Goal: Information Seeking & Learning: Learn about a topic

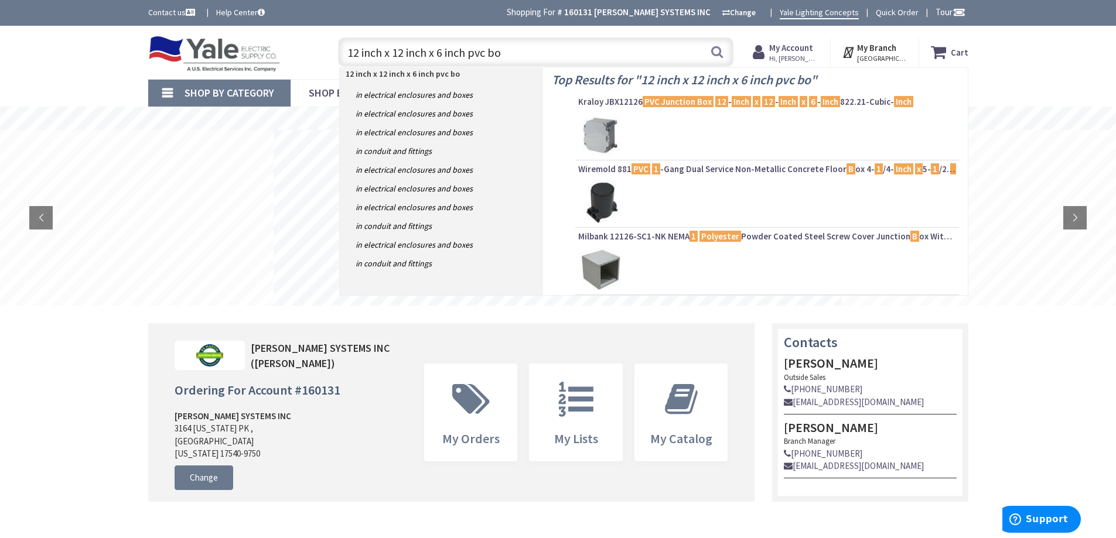
type input "12 inch x 12 inch x 6 inch pvc box"
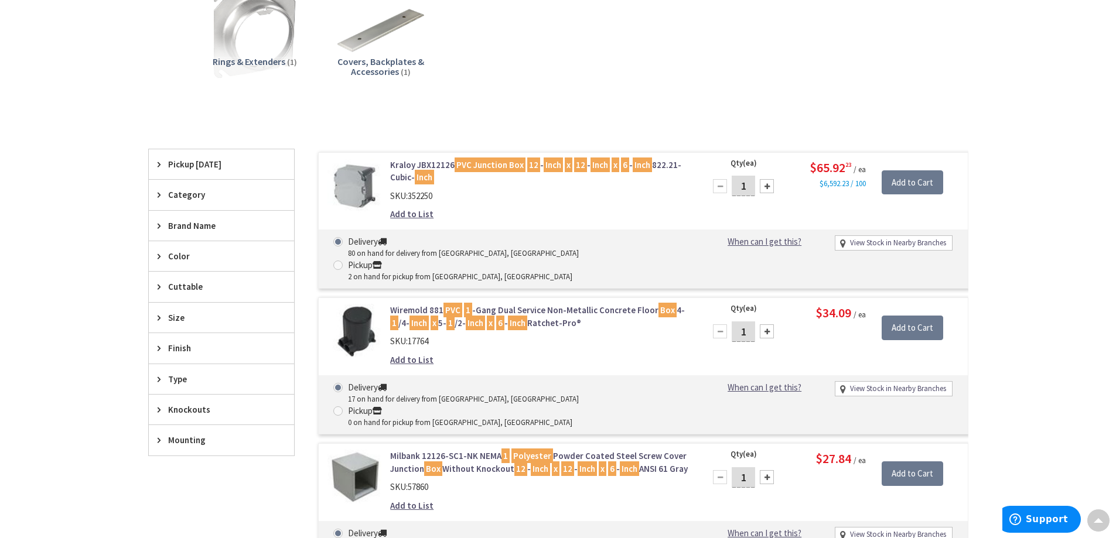
scroll to position [294, 0]
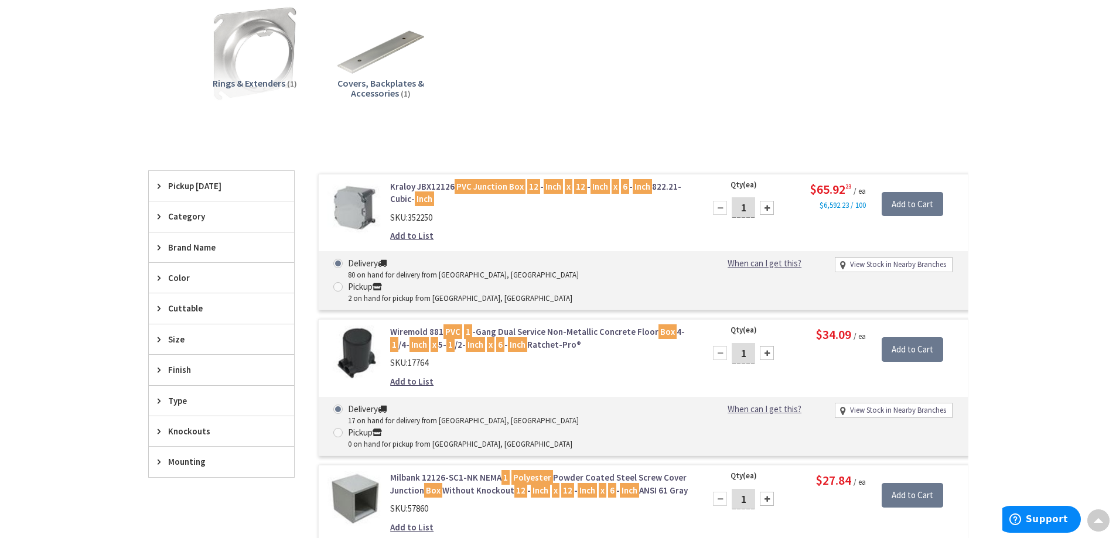
click at [481, 185] on mark "PVC Junction Box" at bounding box center [489, 186] width 71 height 15
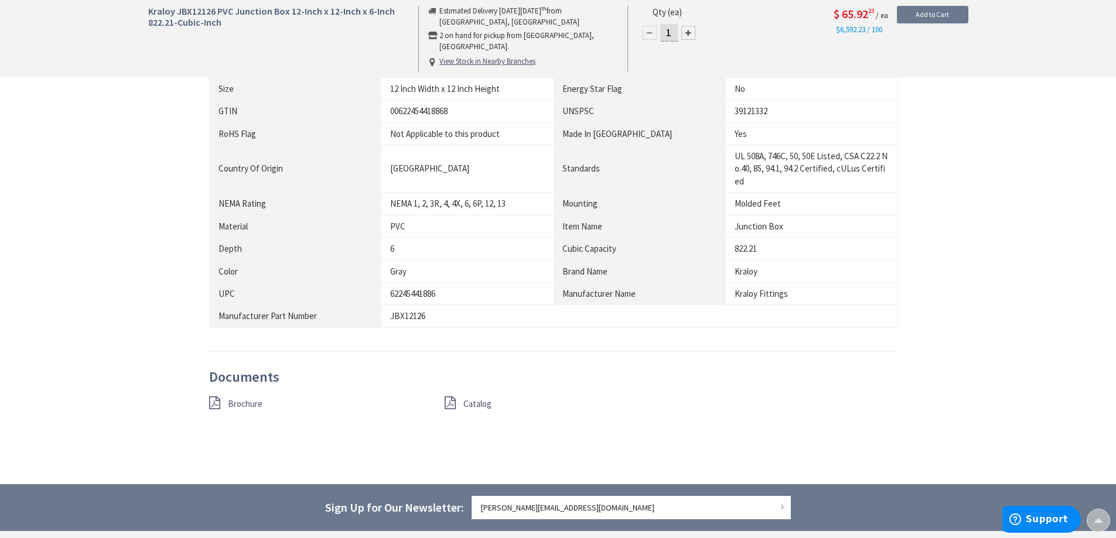
scroll to position [762, 0]
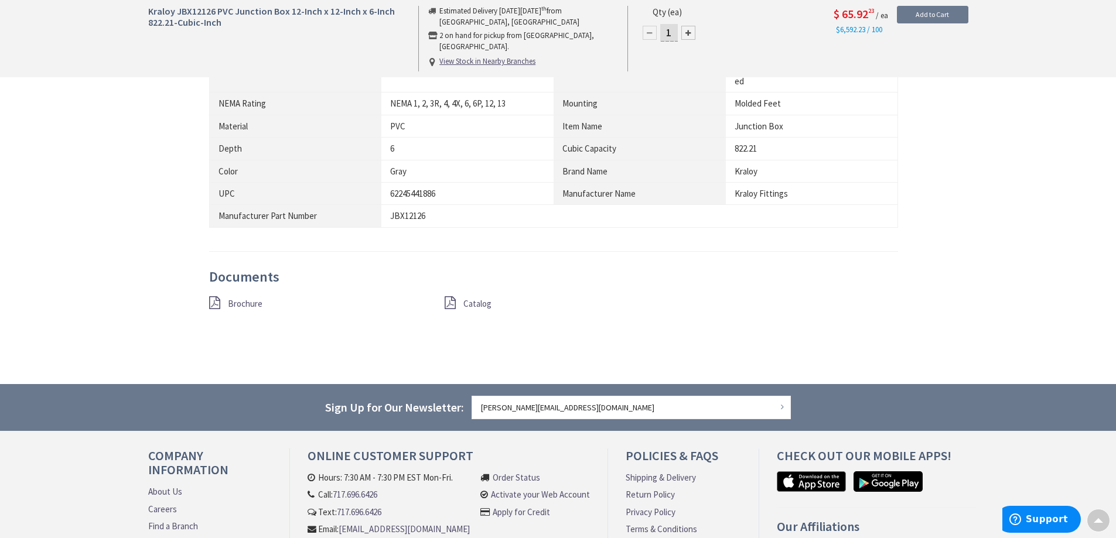
click at [239, 305] on span "Brochure" at bounding box center [245, 303] width 35 height 11
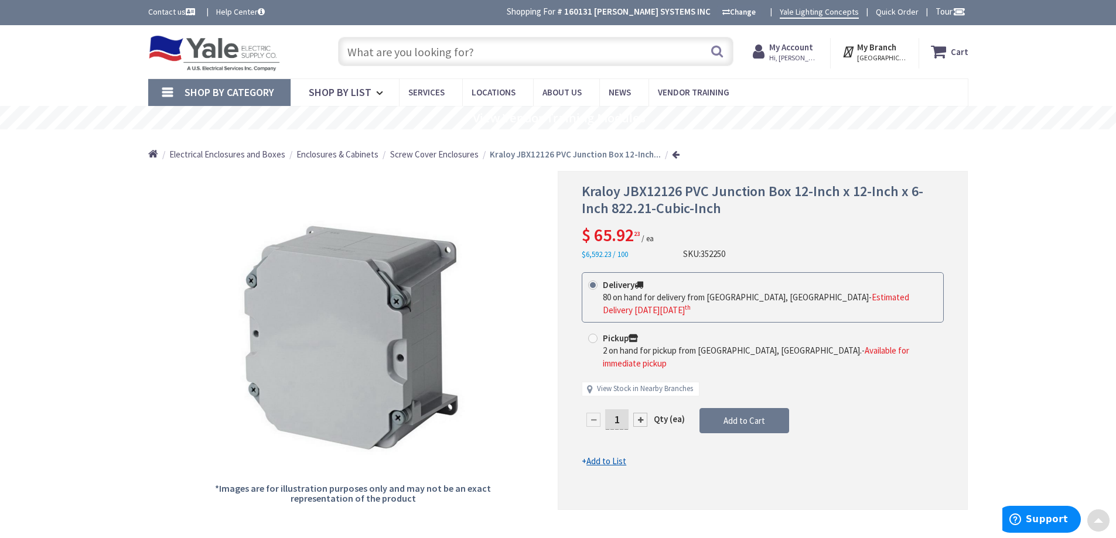
scroll to position [0, 0]
click at [672, 156] on link at bounding box center [676, 155] width 8 height 9
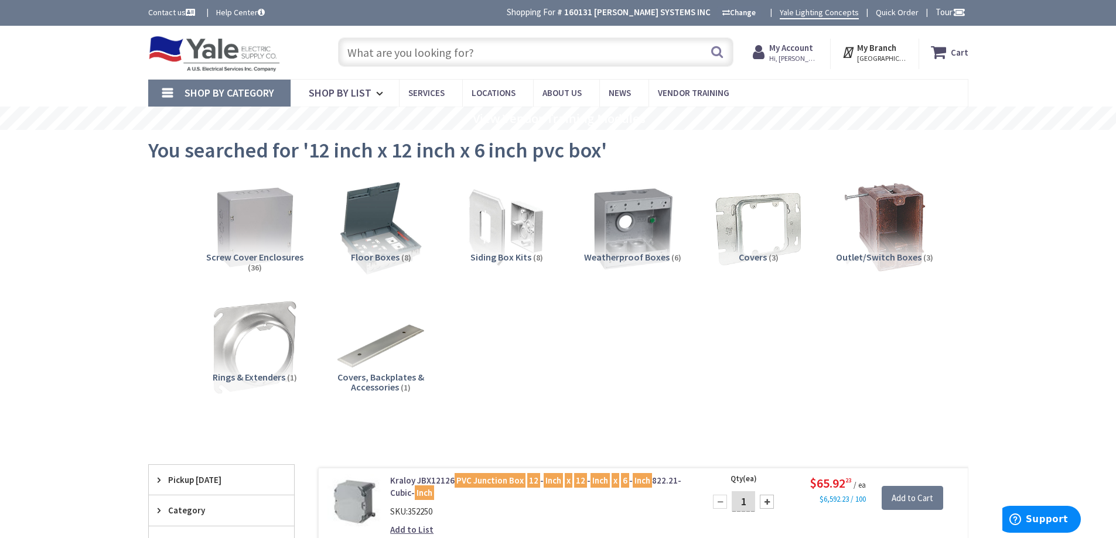
click at [460, 50] on input "text" at bounding box center [535, 51] width 395 height 29
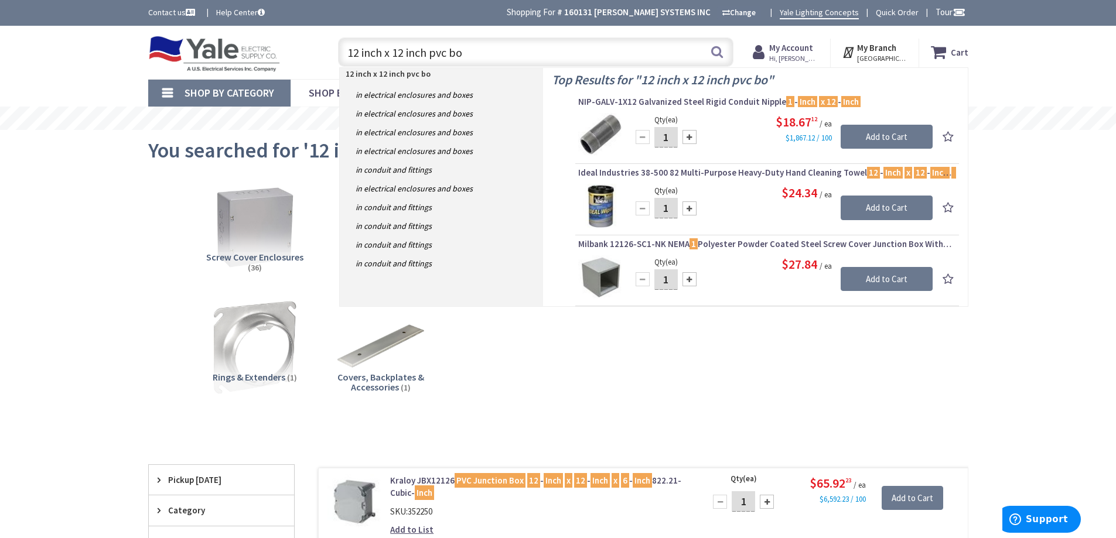
type input "12 inch x 12 inch pvc box"
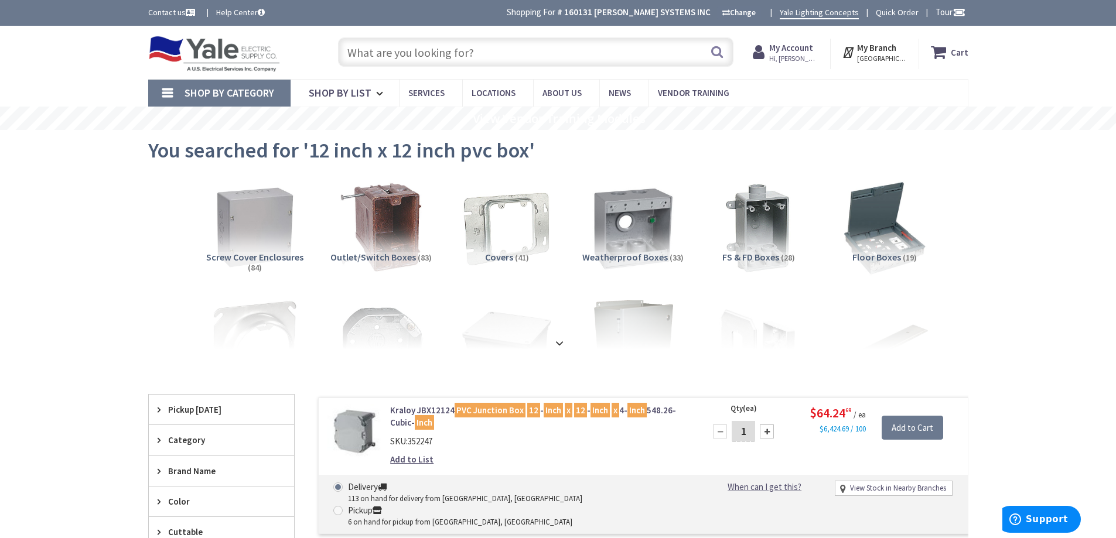
click at [422, 50] on input "text" at bounding box center [535, 51] width 395 height 29
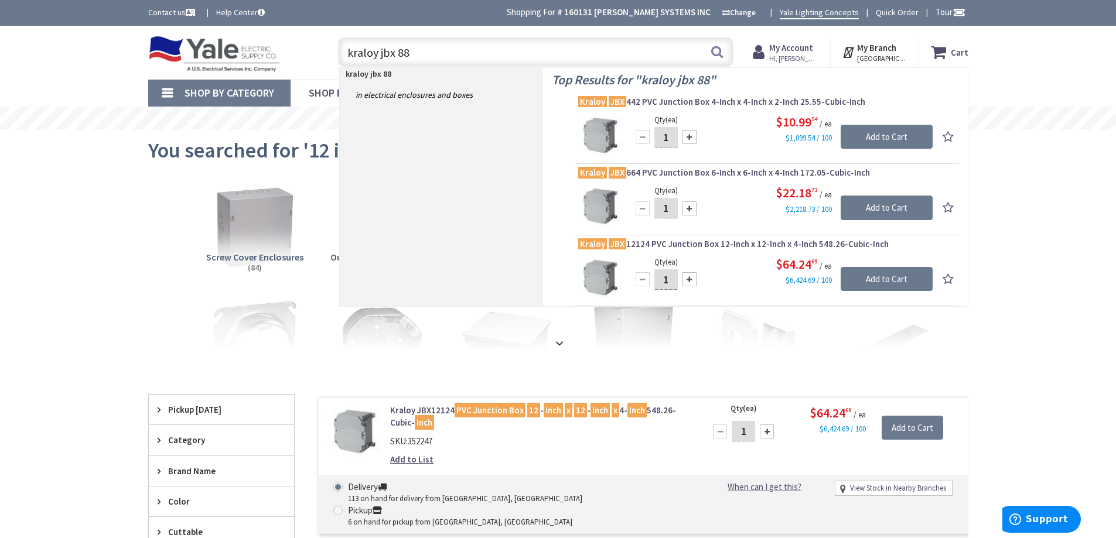
type input "kraloy jbx 887"
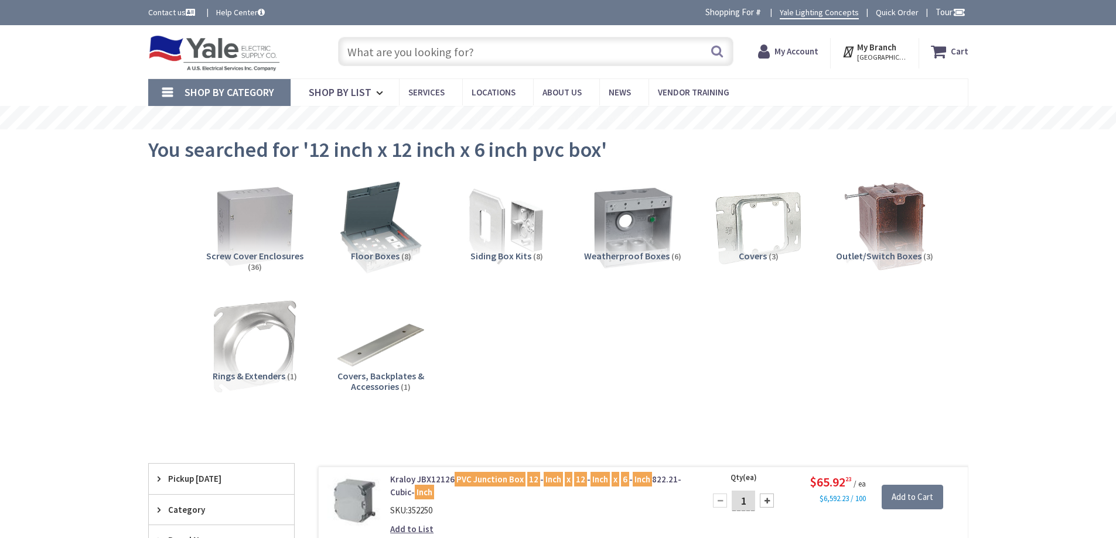
click at [471, 51] on input "text" at bounding box center [535, 51] width 395 height 29
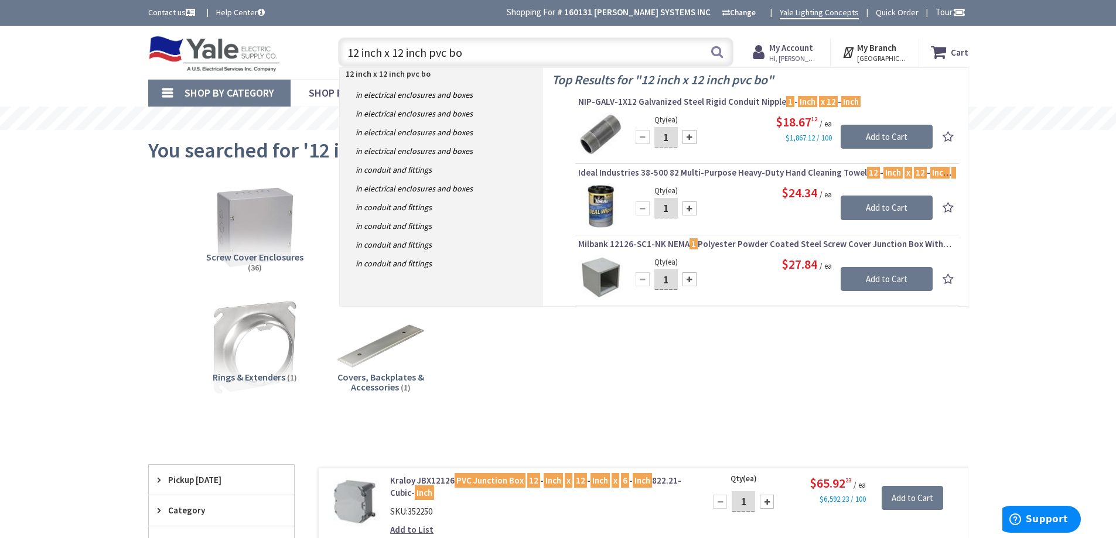
type input "12 inch x 12 inch pvc box"
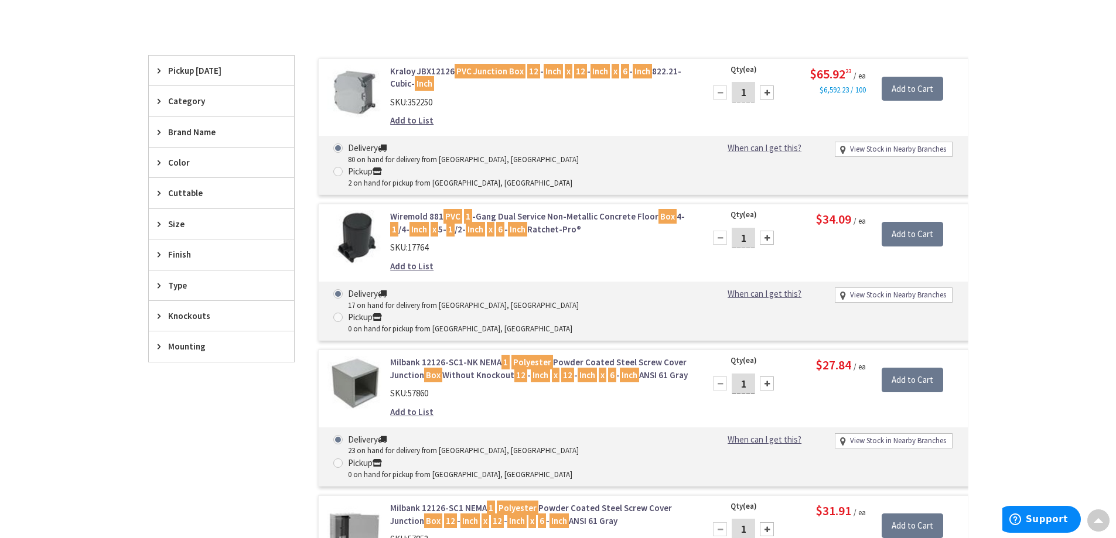
scroll to position [410, 0]
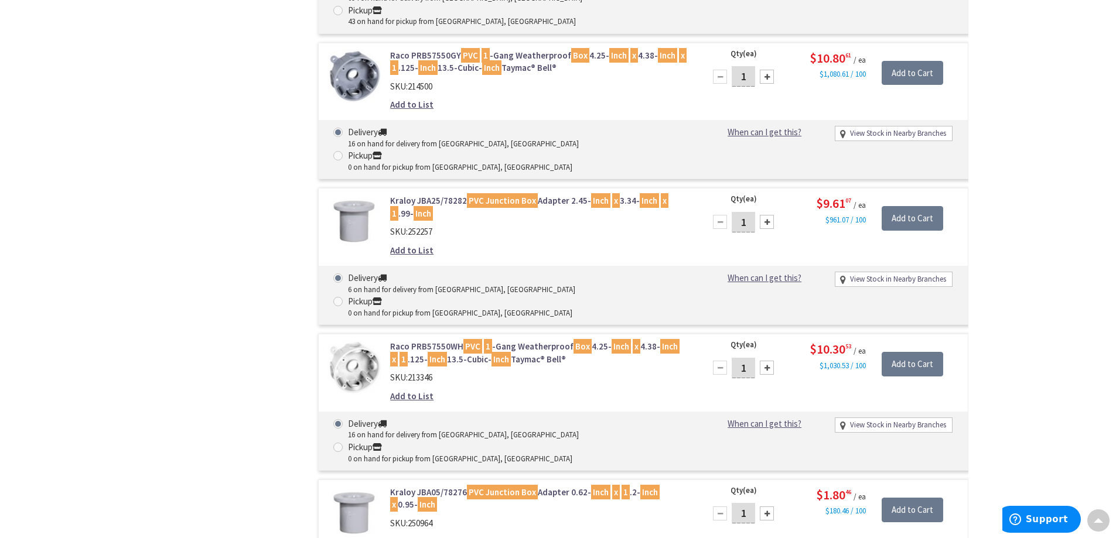
scroll to position [997, 0]
